Goal: Check status: Check status

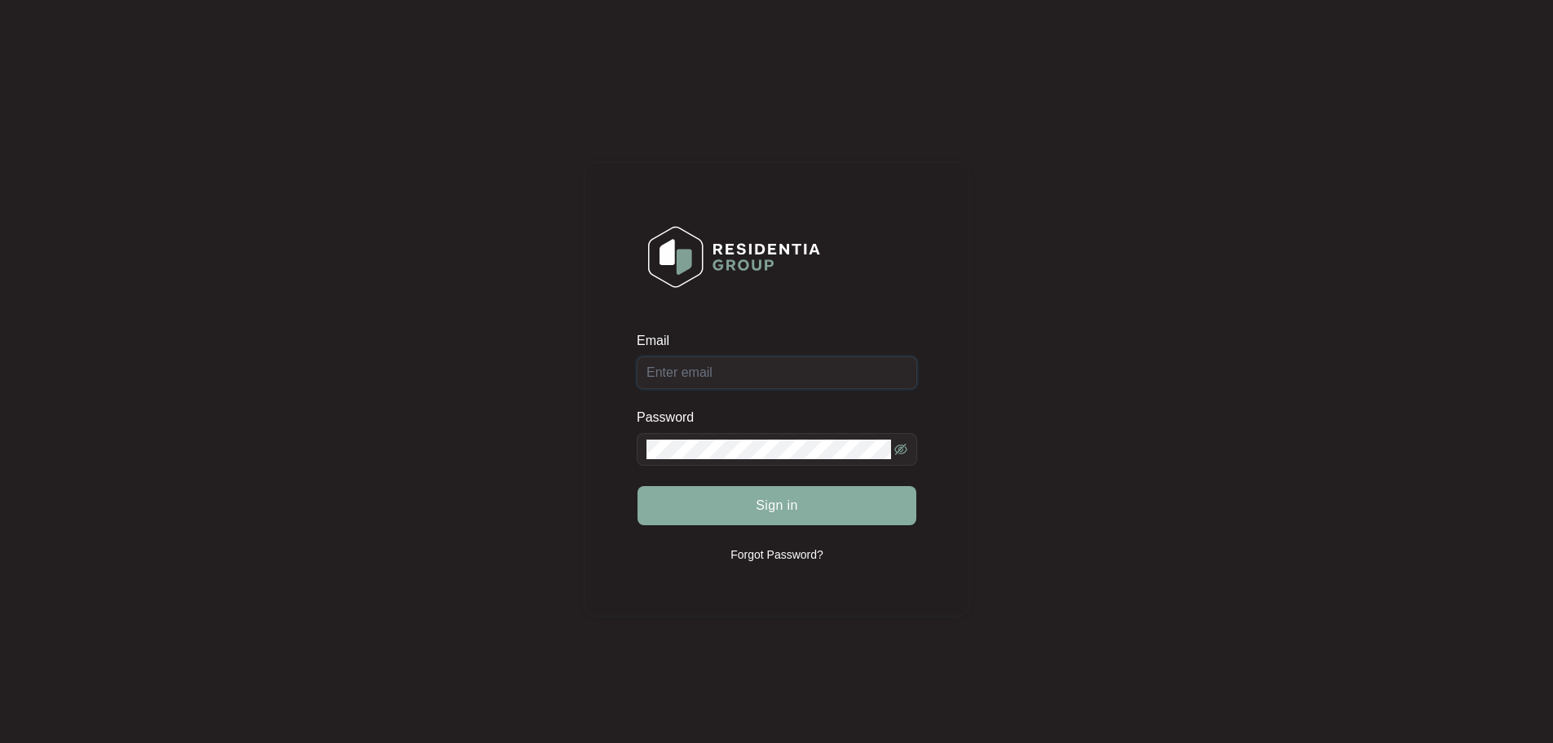
type input "[EMAIL_ADDRESS][DOMAIN_NAME]"
click at [761, 507] on span "Sign in" at bounding box center [777, 506] width 42 height 20
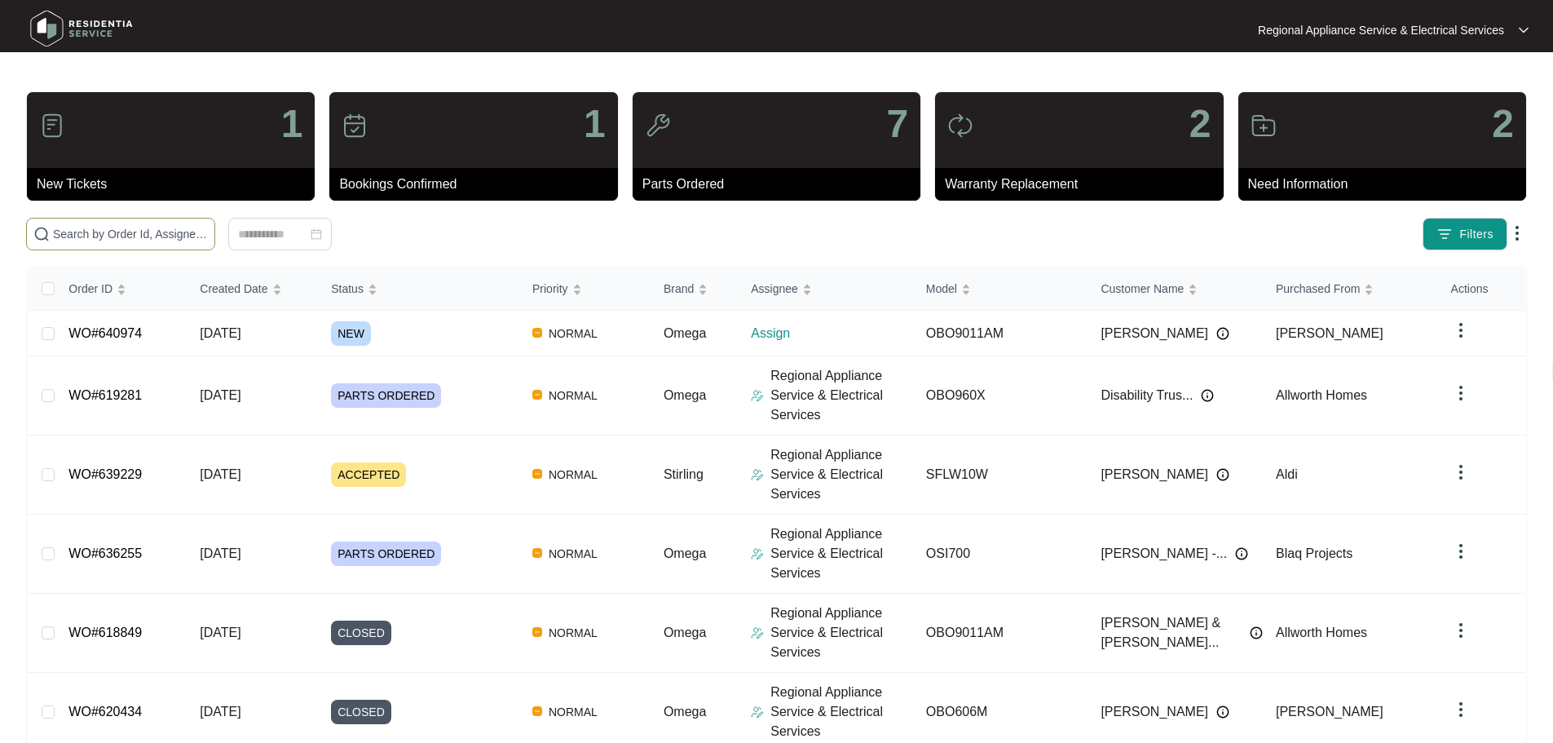
click at [208, 229] on input "text" at bounding box center [130, 234] width 155 height 18
click at [208, 235] on input "text" at bounding box center [130, 234] width 155 height 18
type input "605447"
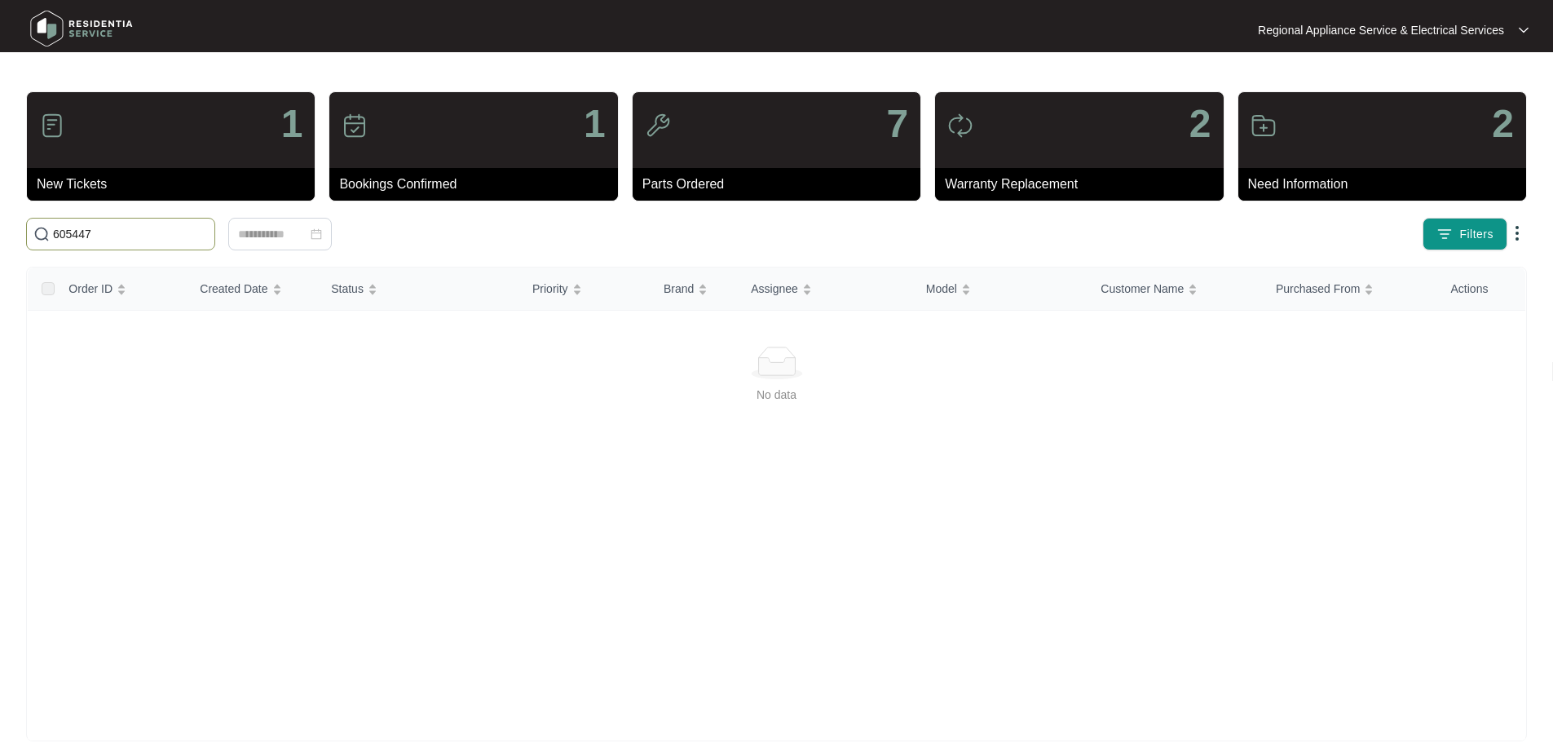
click at [145, 221] on span "605447" at bounding box center [120, 234] width 189 height 33
click at [322, 236] on div at bounding box center [280, 234] width 84 height 18
click at [527, 269] on button "button" at bounding box center [531, 269] width 18 height 33
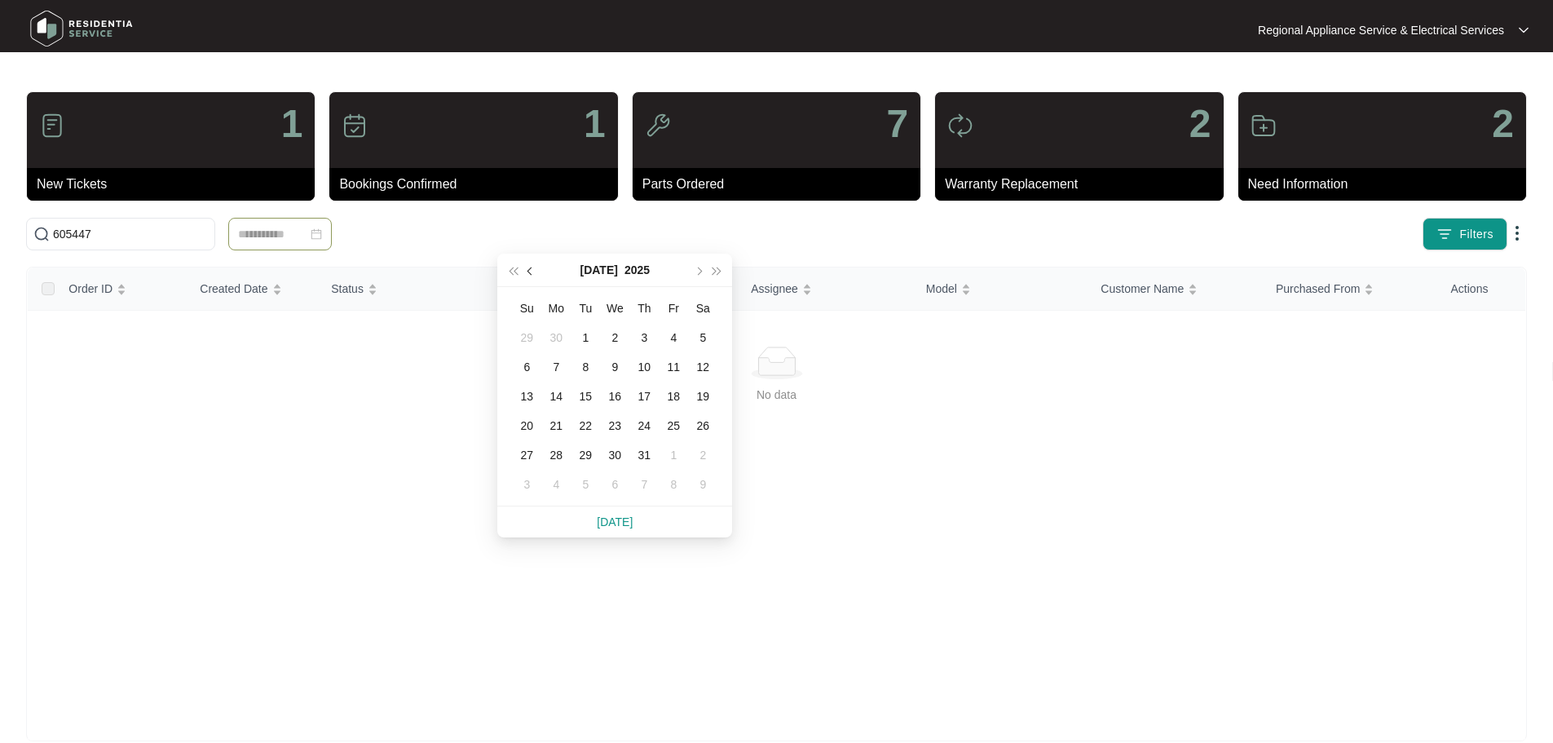
click at [527, 269] on button "button" at bounding box center [531, 269] width 18 height 33
click at [673, 425] on div "27" at bounding box center [673, 426] width 20 height 20
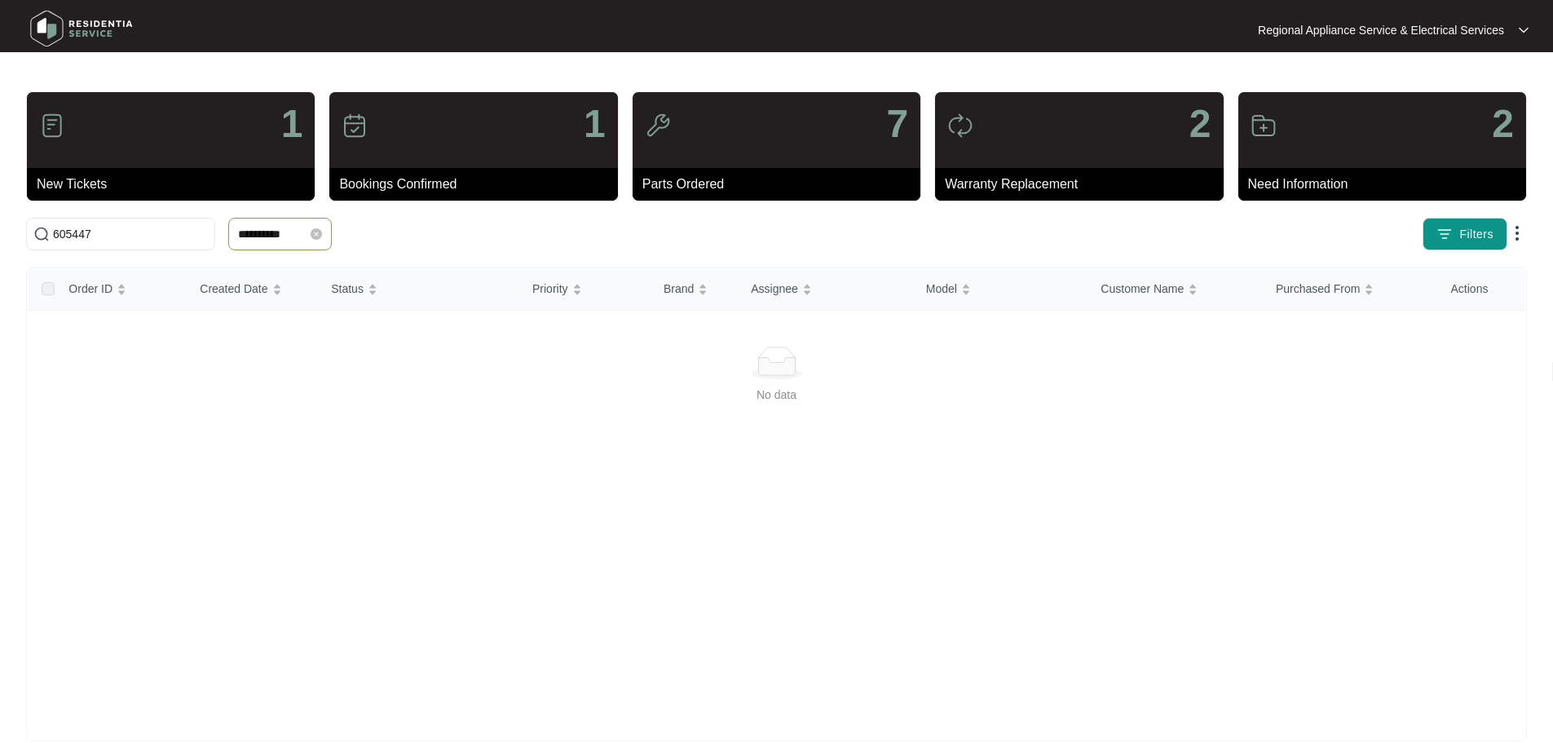
click at [332, 232] on div "**********" at bounding box center [280, 234] width 104 height 33
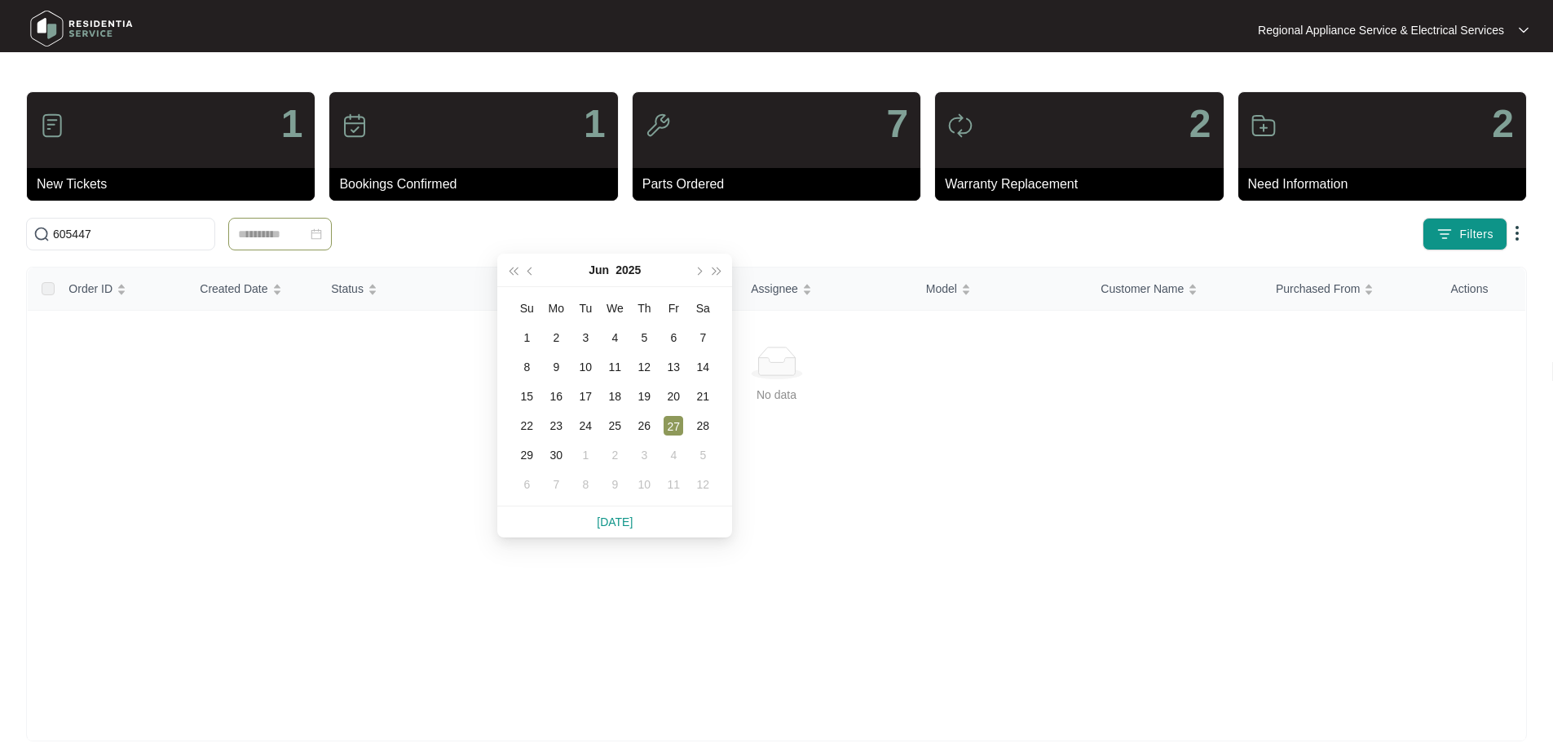
type input "**********"
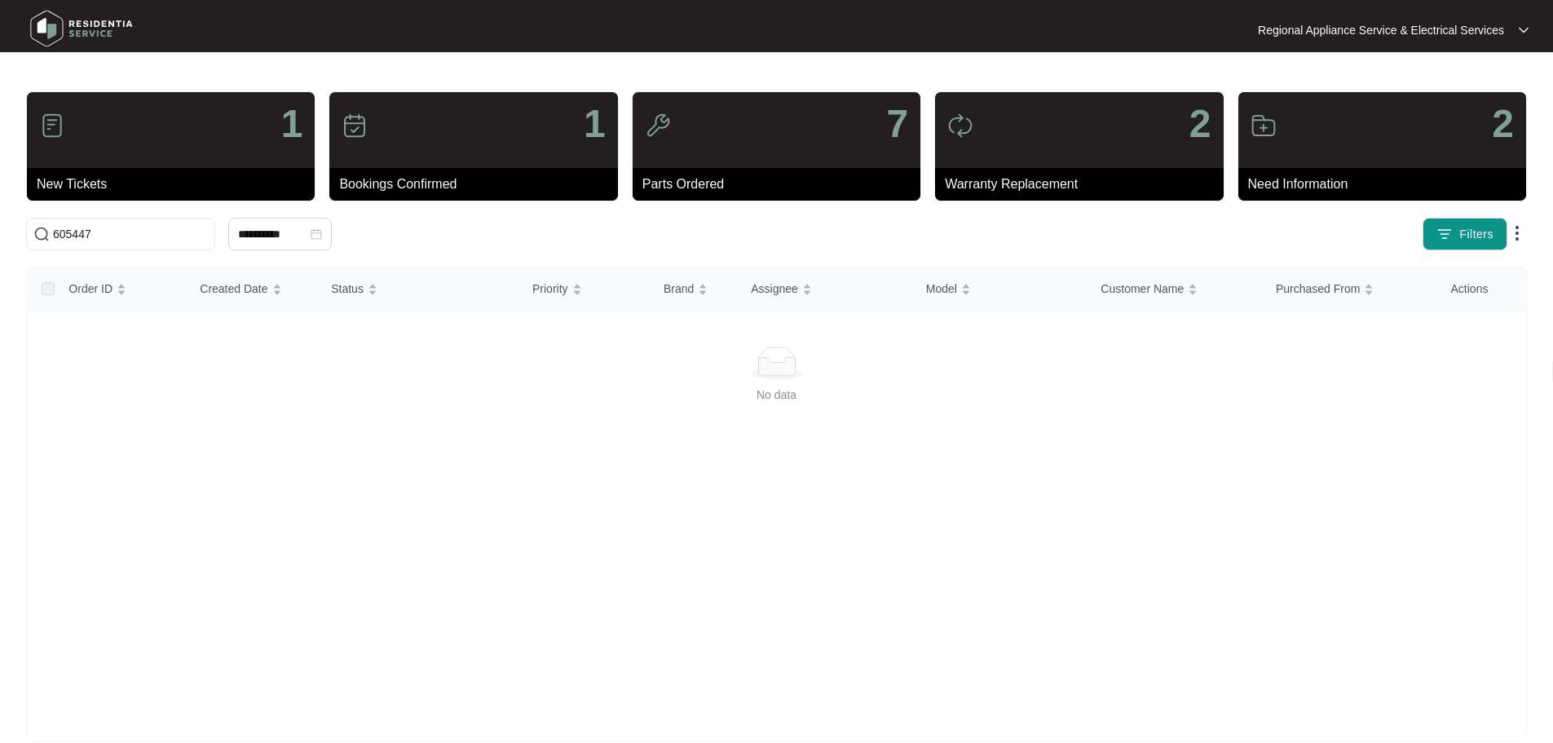
click at [874, 469] on div "No data" at bounding box center [776, 525] width 1497 height 436
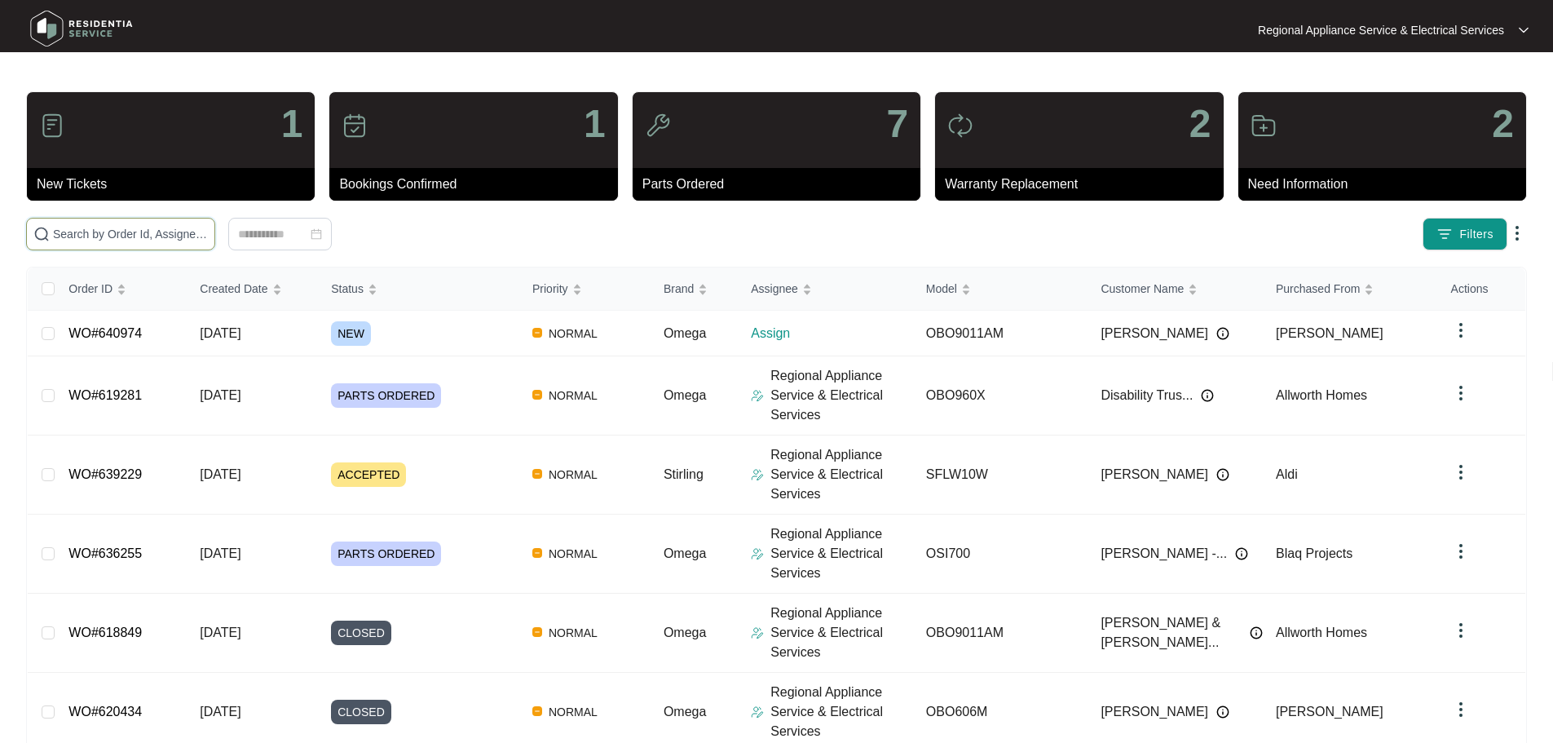
drag, startPoint x: 156, startPoint y: 238, endPoint x: 152, endPoint y: 230, distance: 9.1
click at [156, 234] on input "text" at bounding box center [130, 234] width 155 height 18
type input "626079"
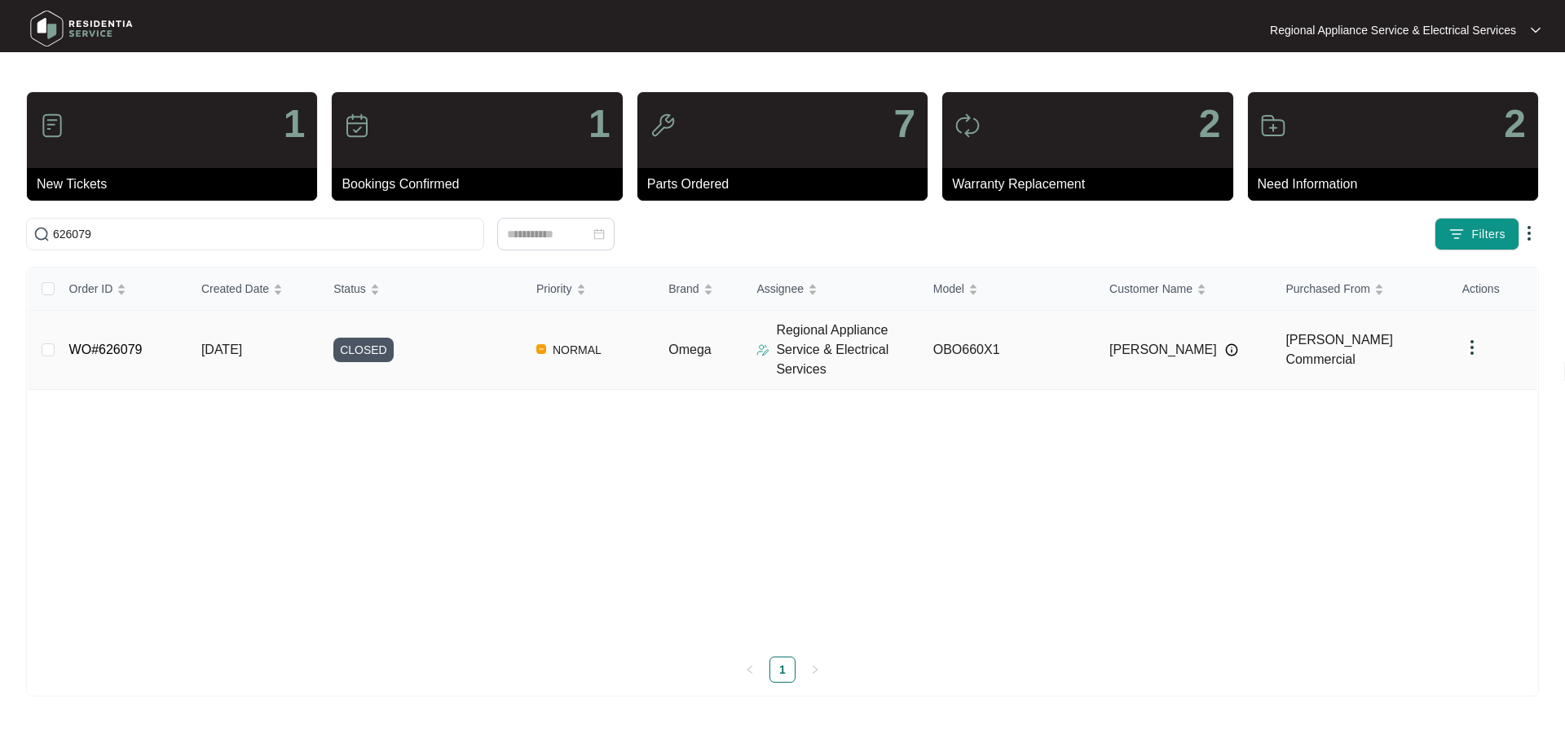
click at [136, 350] on link "WO#626079" at bounding box center [105, 349] width 73 height 14
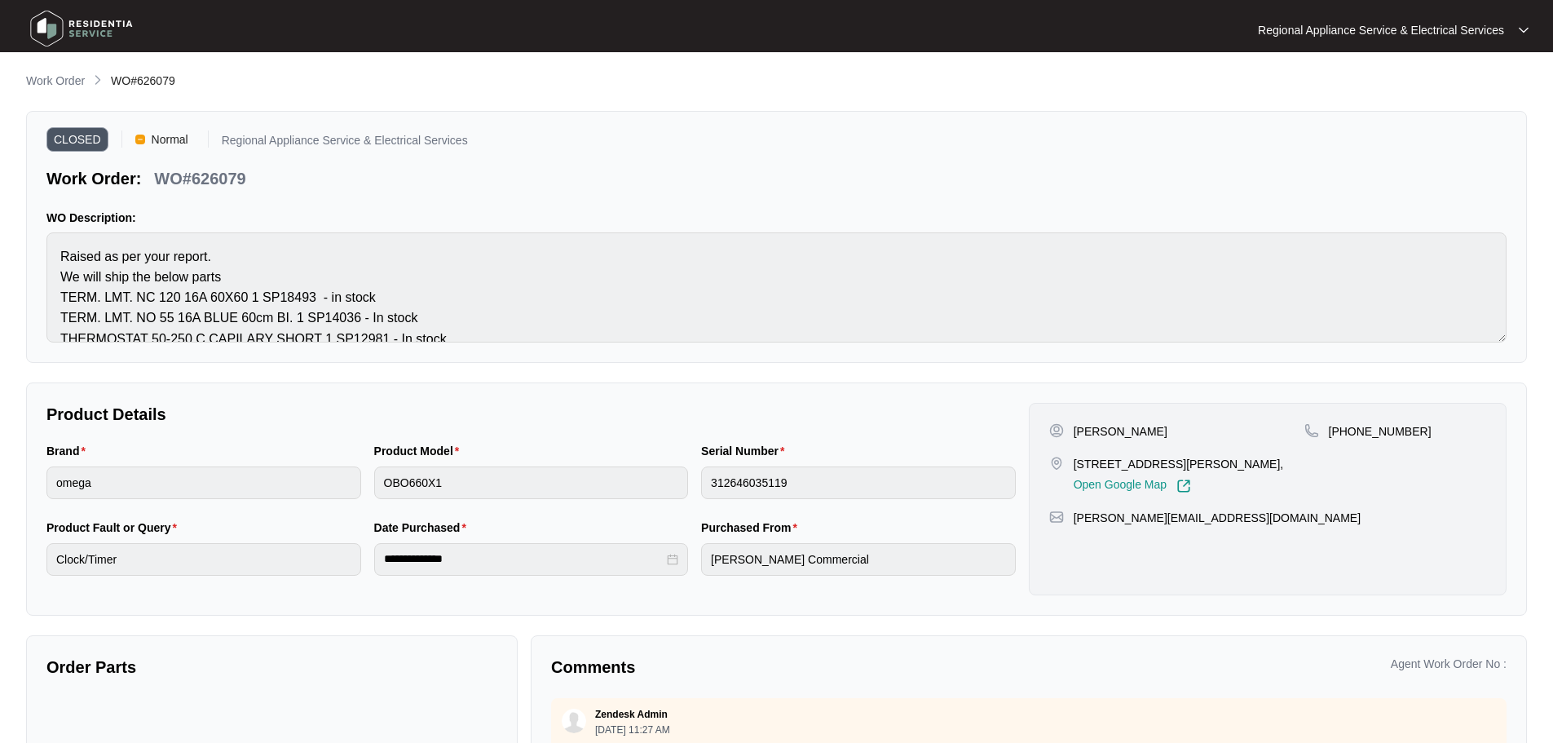
click at [152, 82] on span "WO#626079" at bounding box center [143, 80] width 64 height 13
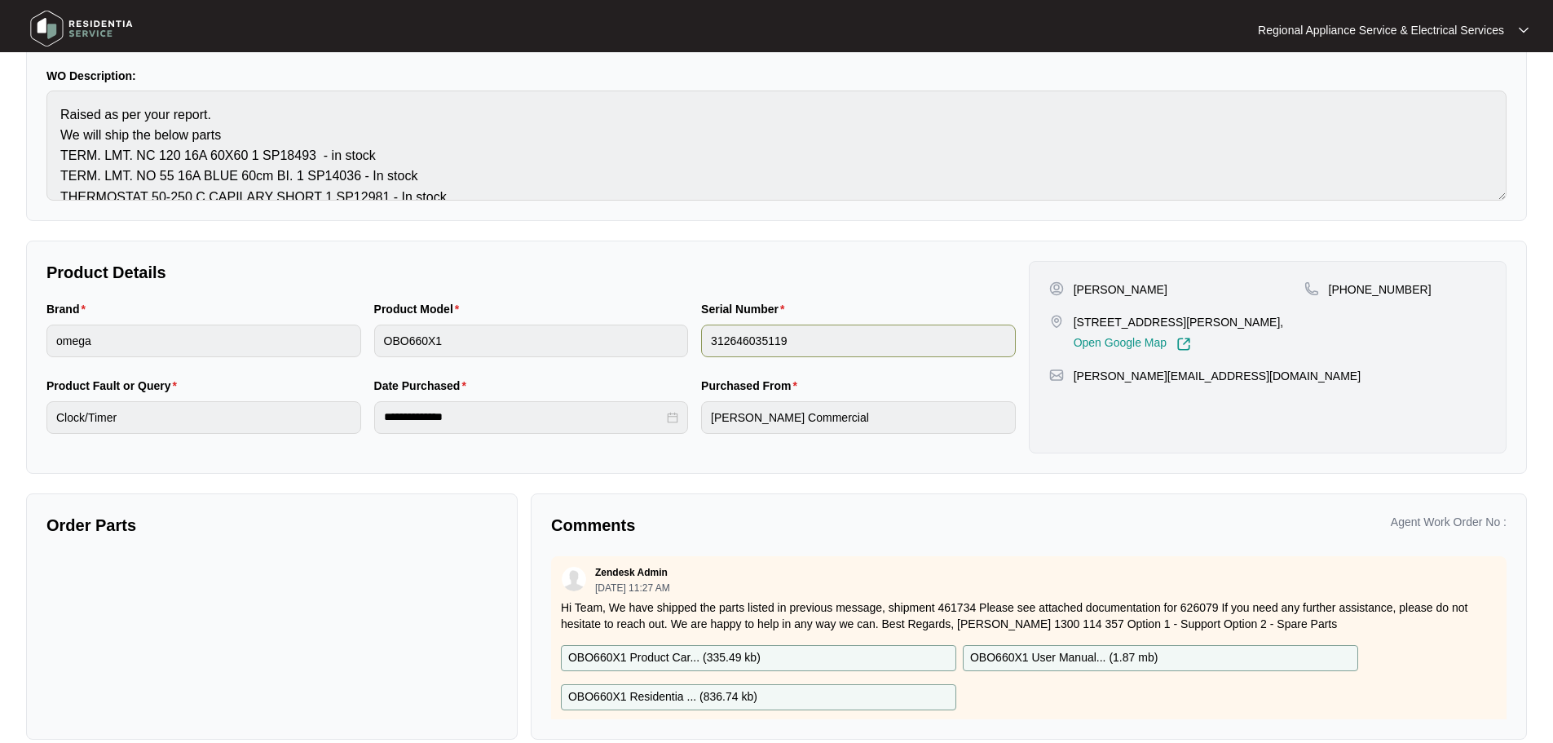
scroll to position [163, 0]
